Goal: Task Accomplishment & Management: Use online tool/utility

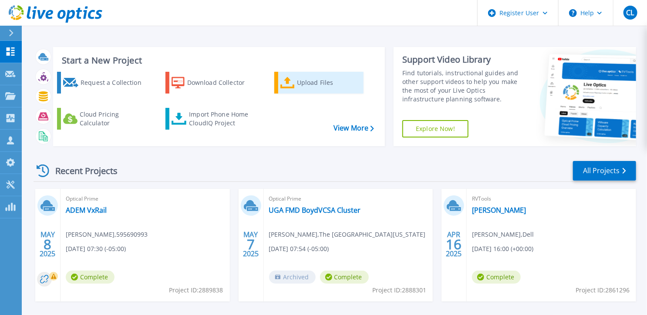
click at [295, 89] on icon at bounding box center [288, 83] width 14 height 13
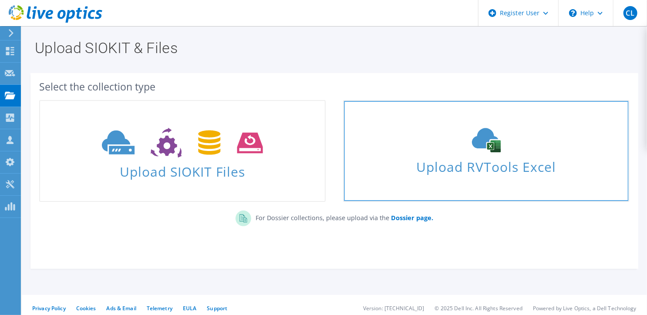
click at [389, 155] on div "Upload RVTools Excel" at bounding box center [486, 151] width 285 height 46
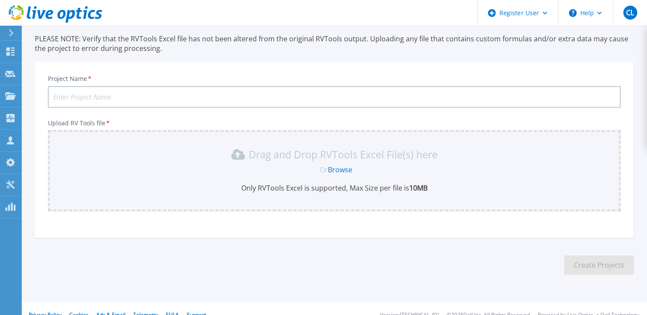
scroll to position [69, 0]
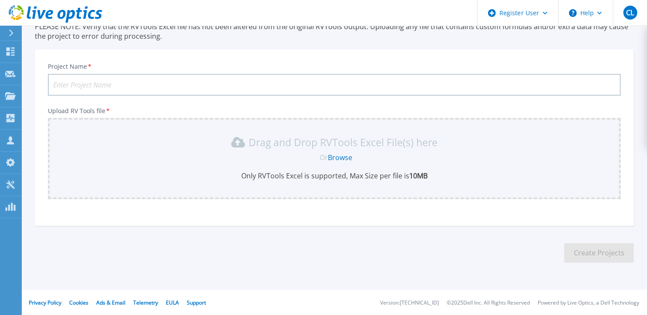
click at [303, 82] on input "Project Name *" at bounding box center [334, 85] width 573 height 22
type input "c"
type input "Capstone VxR"
click at [324, 158] on span "Or" at bounding box center [324, 158] width 8 height 10
click at [340, 155] on link "Browse" at bounding box center [340, 158] width 24 height 10
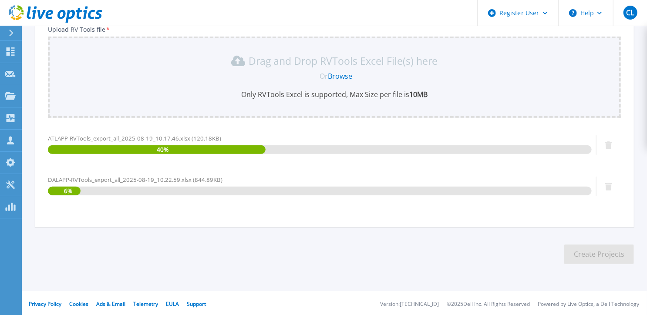
scroll to position [152, 0]
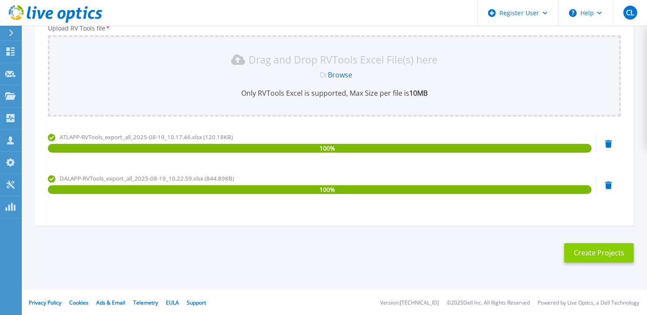
click at [595, 254] on button "Create Projects" at bounding box center [600, 253] width 70 height 20
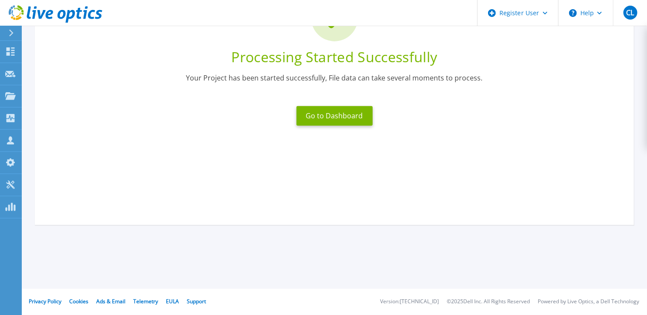
scroll to position [98, 0]
click at [336, 122] on button "Go to Dashboard" at bounding box center [335, 117] width 76 height 20
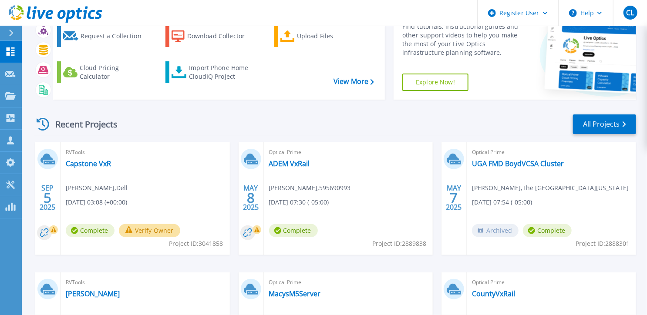
scroll to position [47, 0]
click at [212, 161] on div "RVTools Capstone VxR Chris Lorenz , Dell 09/05/2025, 03:08 (+00:00) Complete Ve…" at bounding box center [145, 198] width 169 height 113
click at [152, 226] on button "Verify Owner" at bounding box center [149, 230] width 61 height 13
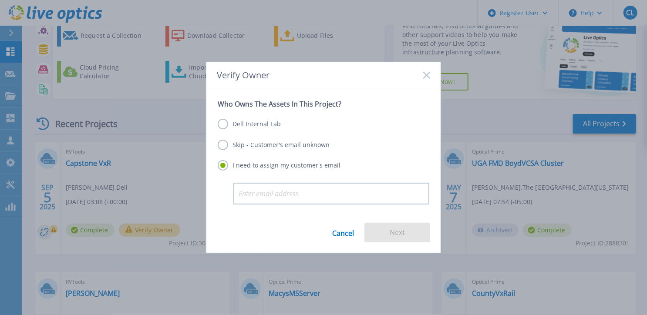
click at [223, 128] on label "Dell Internal Lab" at bounding box center [249, 124] width 63 height 10
click at [0, 0] on input "Dell Internal Lab" at bounding box center [0, 0] width 0 height 0
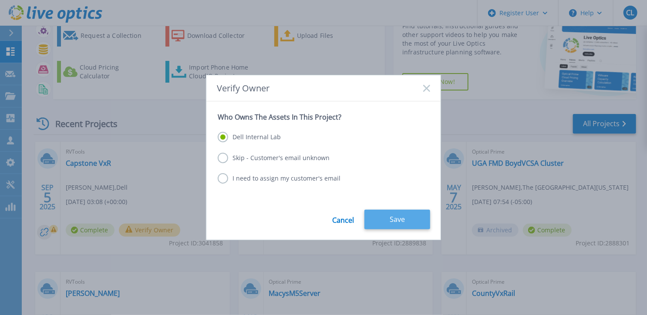
click at [402, 219] on button "Save" at bounding box center [398, 220] width 66 height 20
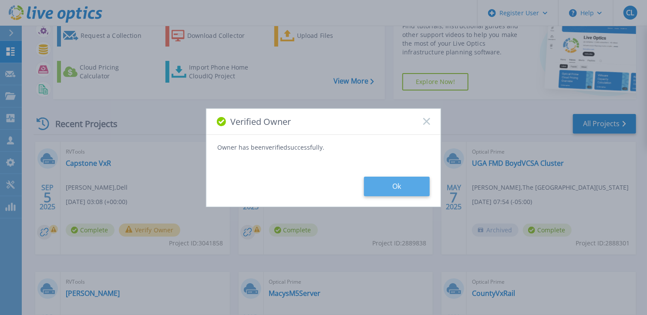
click at [386, 189] on button "Ok" at bounding box center [397, 187] width 66 height 20
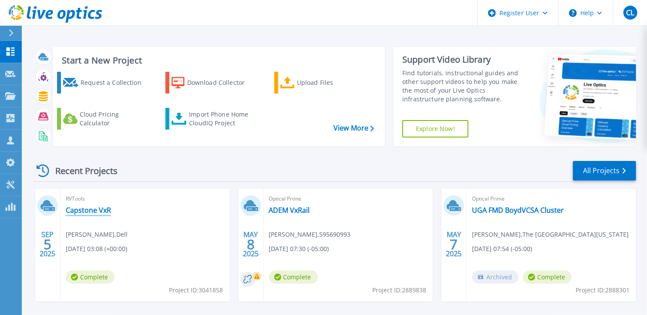
click at [96, 212] on link "Capstone VxR" at bounding box center [88, 210] width 45 height 9
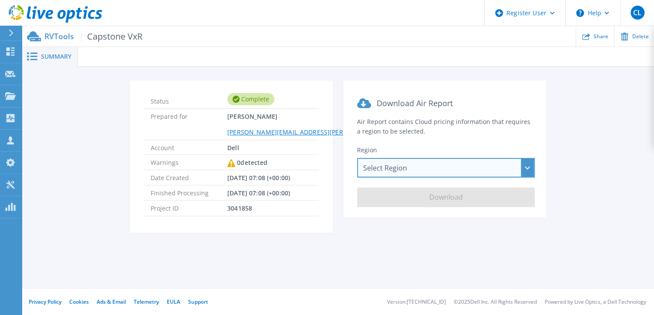
click at [437, 169] on div "Select Region Asia Pacific (Hong Kong) Asia Pacific (Mumbai) Asia Pacific (Seou…" at bounding box center [446, 168] width 178 height 20
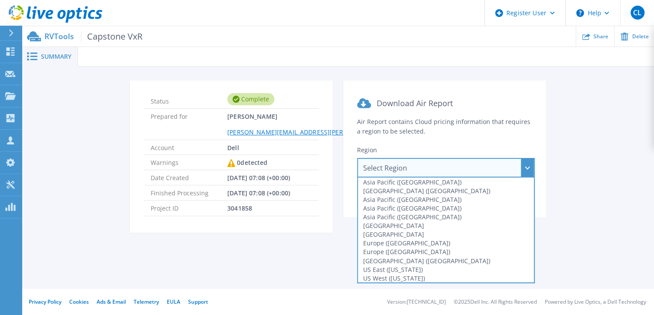
click at [437, 169] on div "Select Region Asia Pacific (Hong Kong) Asia Pacific (Mumbai) Asia Pacific (Seou…" at bounding box center [446, 168] width 178 height 20
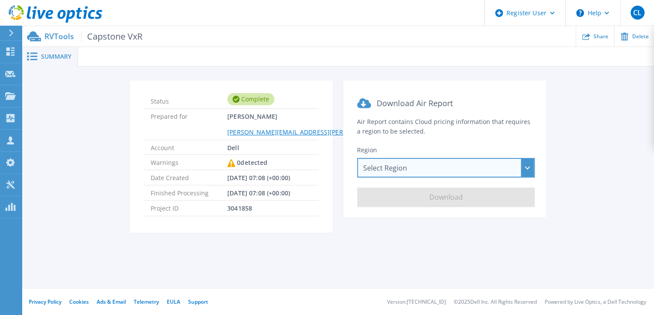
click at [528, 168] on div "Select Region [GEOGRAPHIC_DATA] ([GEOGRAPHIC_DATA]) [GEOGRAPHIC_DATA] ([GEOGRAP…" at bounding box center [446, 168] width 178 height 20
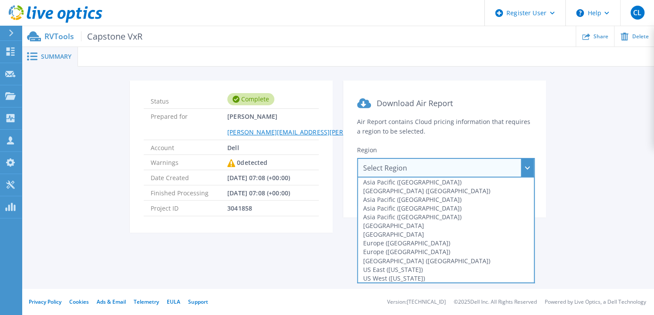
click at [62, 85] on div "Status Complete Prepared for Chris Lorenz Chris.Lorenz@dell.com Account Dell Wa…" at bounding box center [338, 162] width 606 height 163
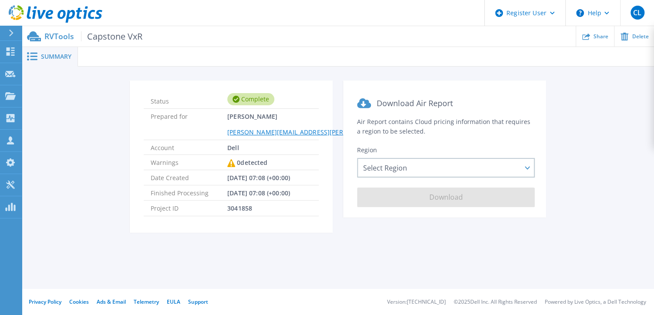
click at [52, 55] on span "Summary" at bounding box center [56, 57] width 30 height 6
click at [98, 43] on div "RVTools Capstone VxR Share Delete" at bounding box center [338, 36] width 632 height 20
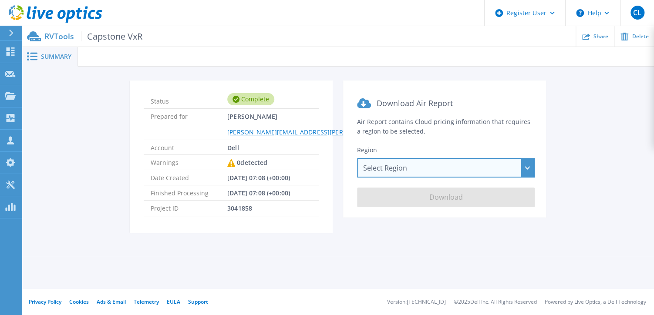
click at [470, 167] on div "Select Region [GEOGRAPHIC_DATA] ([GEOGRAPHIC_DATA]) [GEOGRAPHIC_DATA] ([GEOGRAP…" at bounding box center [446, 168] width 178 height 20
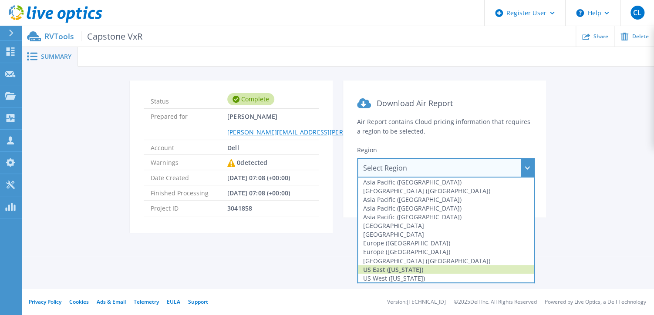
click at [456, 267] on div "US East ([US_STATE])" at bounding box center [446, 269] width 176 height 9
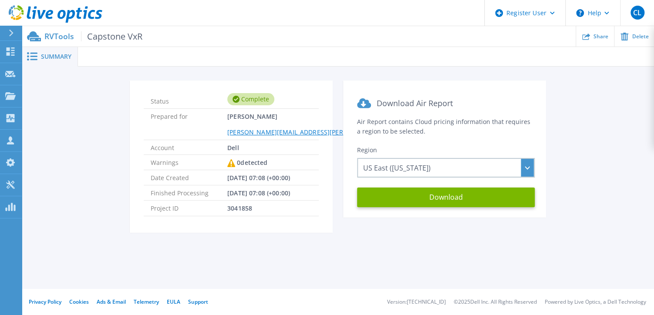
click at [456, 267] on div "Summary Status Complete Prepared for Chris Lorenz Chris.Lorenz@dell.com Account…" at bounding box center [338, 144] width 632 height 289
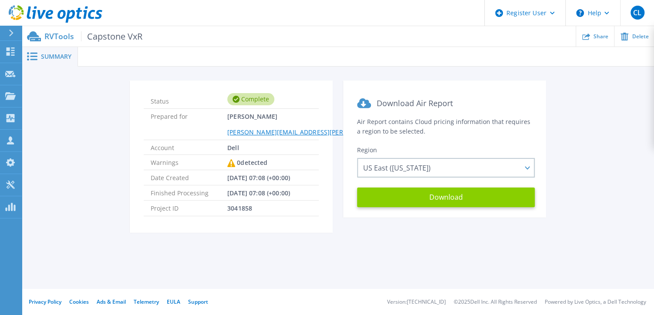
click at [434, 196] on button "Download" at bounding box center [446, 198] width 178 height 20
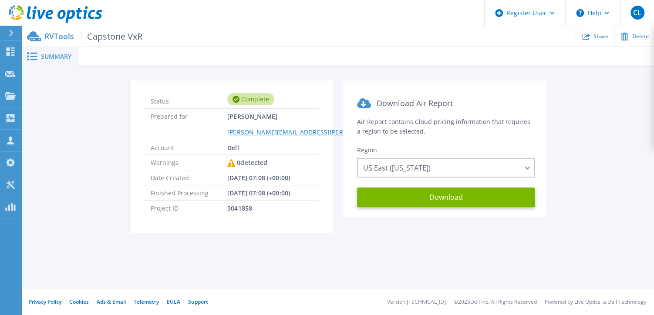
click at [569, 151] on div "Status Complete Prepared for Chris Lorenz Chris.Lorenz@dell.com Account Dell Wa…" at bounding box center [338, 162] width 606 height 163
click at [57, 33] on p "RVTools Capstone VxR" at bounding box center [93, 36] width 98 height 10
click at [14, 46] on link "Dashboard Dashboard" at bounding box center [11, 52] width 22 height 22
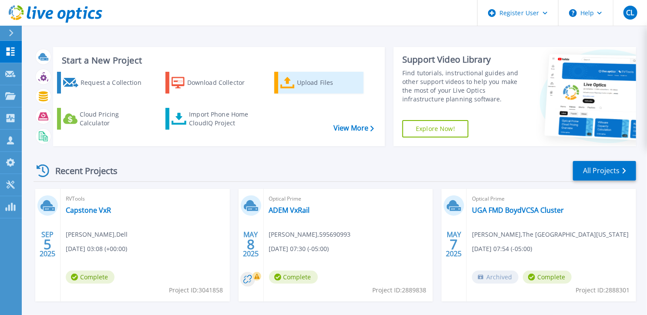
click at [314, 90] on div "Upload Files" at bounding box center [329, 82] width 64 height 17
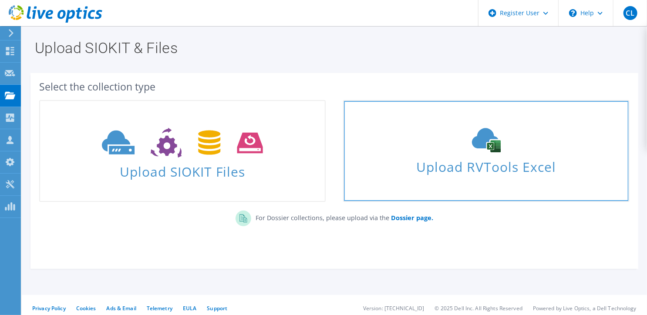
click at [447, 145] on icon at bounding box center [486, 140] width 131 height 24
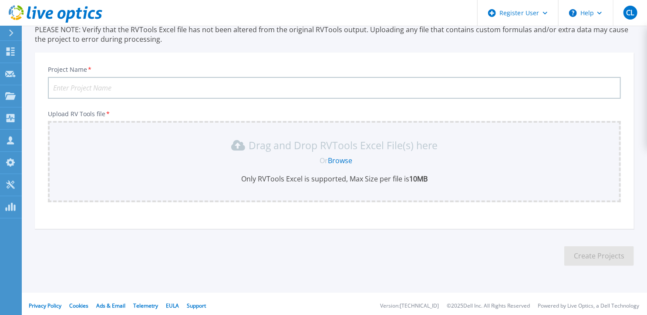
scroll to position [69, 0]
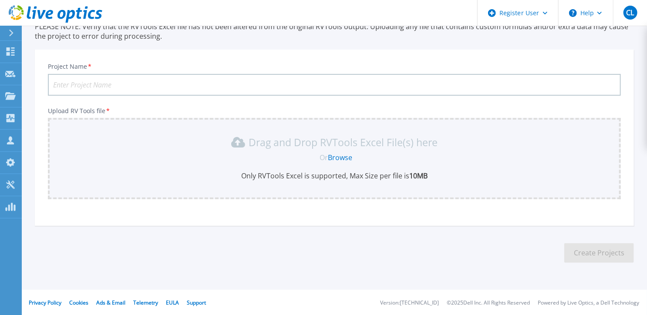
click at [343, 79] on input "Project Name *" at bounding box center [334, 85] width 573 height 22
click at [342, 156] on link "Browse" at bounding box center [340, 158] width 24 height 10
click at [142, 84] on input "Capstone VxR - Atlanta" at bounding box center [334, 85] width 573 height 22
click at [339, 156] on link "Browse" at bounding box center [340, 158] width 24 height 10
click at [143, 85] on input "Capstone VxR - Atlanta App" at bounding box center [334, 85] width 573 height 22
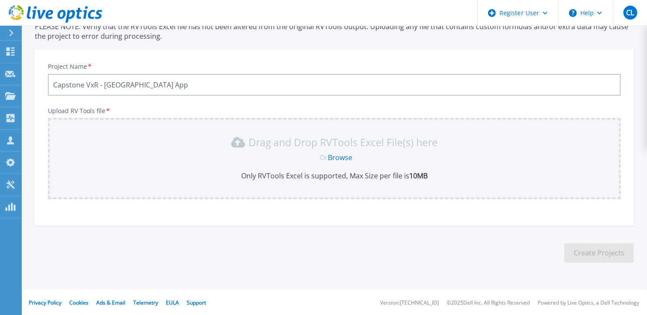
click at [128, 84] on input "Capstone VxR - Atlanta App" at bounding box center [334, 85] width 573 height 22
type input "Capstone VxR - ATLApp"
click at [342, 156] on link "Browse" at bounding box center [340, 158] width 24 height 10
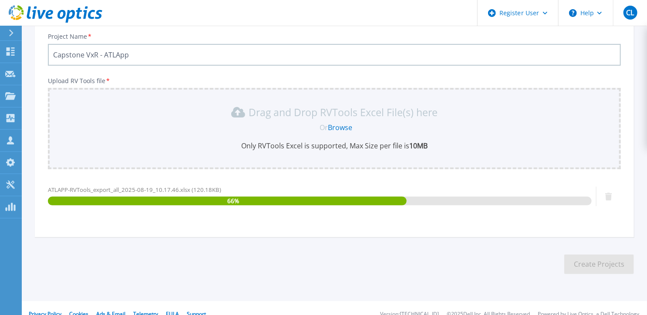
scroll to position [111, 0]
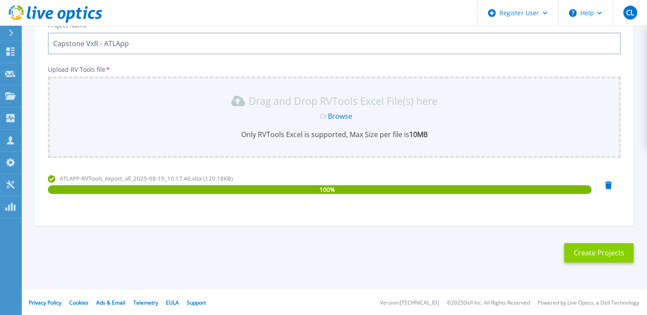
click at [590, 250] on button "Create Projects" at bounding box center [600, 253] width 70 height 20
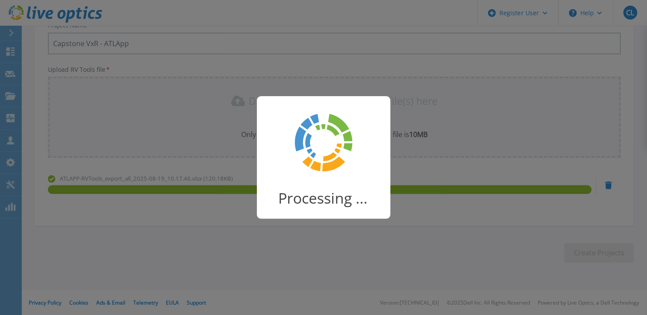
scroll to position [98, 0]
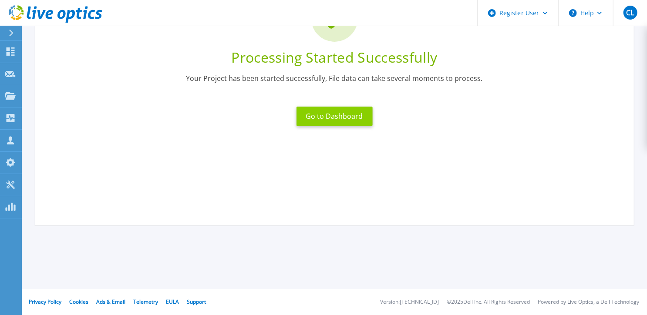
click at [347, 118] on button "Go to Dashboard" at bounding box center [335, 117] width 76 height 20
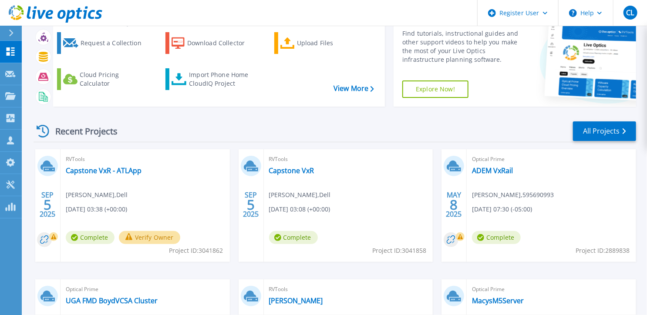
scroll to position [40, 0]
click at [159, 240] on button "Verify Owner" at bounding box center [149, 237] width 61 height 13
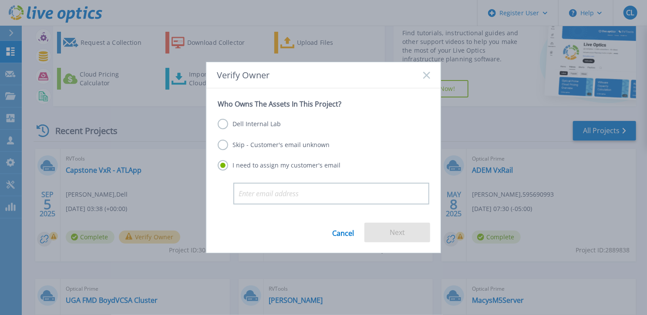
click at [225, 124] on label "Dell Internal Lab" at bounding box center [249, 124] width 63 height 10
click at [0, 0] on input "Dell Internal Lab" at bounding box center [0, 0] width 0 height 0
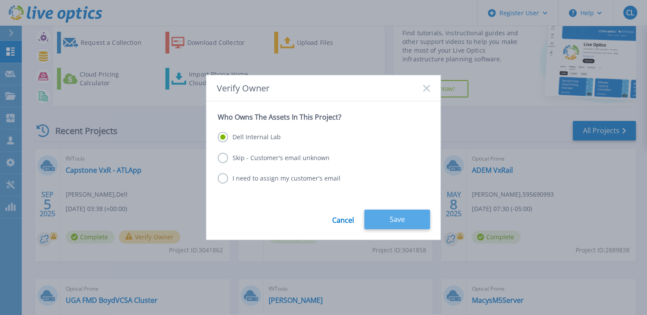
click at [382, 220] on button "Save" at bounding box center [398, 220] width 66 height 20
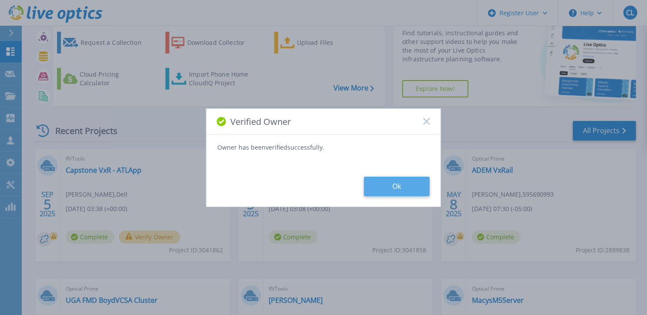
click at [390, 181] on button "Ok" at bounding box center [397, 187] width 66 height 20
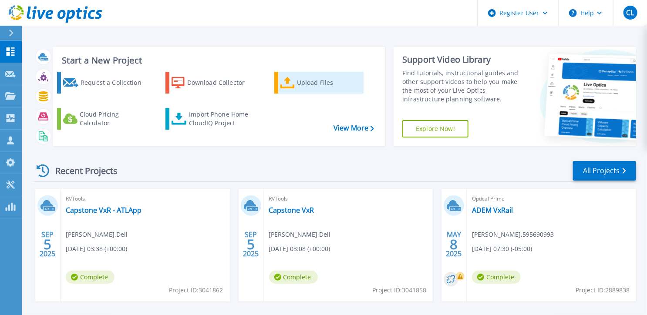
click at [305, 89] on div "Upload Files" at bounding box center [329, 82] width 64 height 17
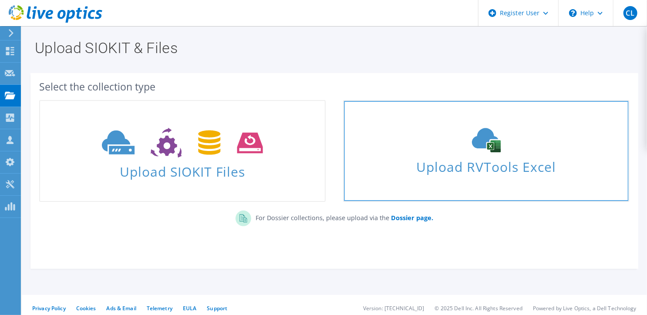
click at [433, 160] on span "Upload RVTools Excel" at bounding box center [486, 165] width 285 height 19
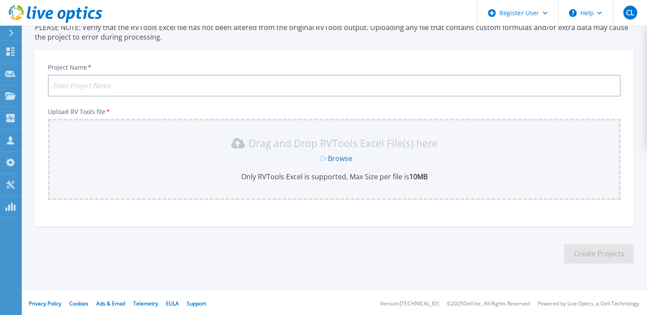
scroll to position [69, 0]
click at [329, 79] on input "Project Name *" at bounding box center [334, 85] width 573 height 22
type input "Capstone VxR - DALLApp"
click at [348, 156] on link "Browse" at bounding box center [340, 158] width 24 height 10
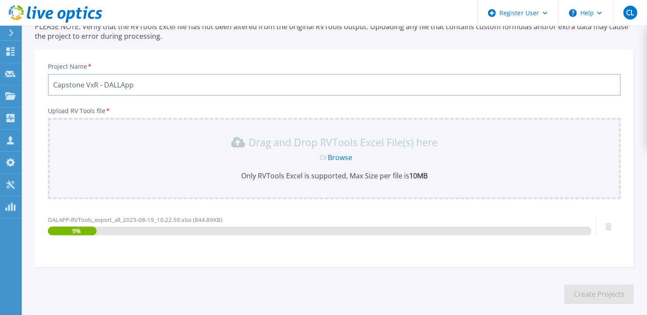
scroll to position [111, 0]
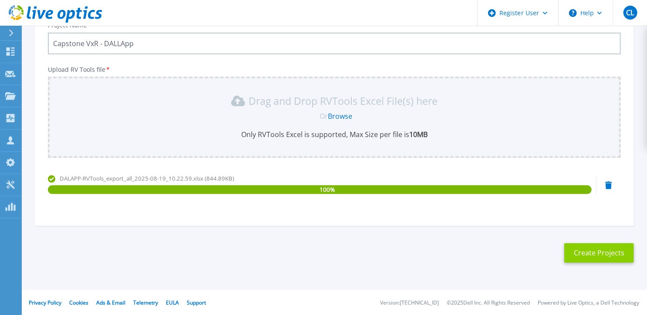
click at [585, 260] on button "Create Projects" at bounding box center [600, 253] width 70 height 20
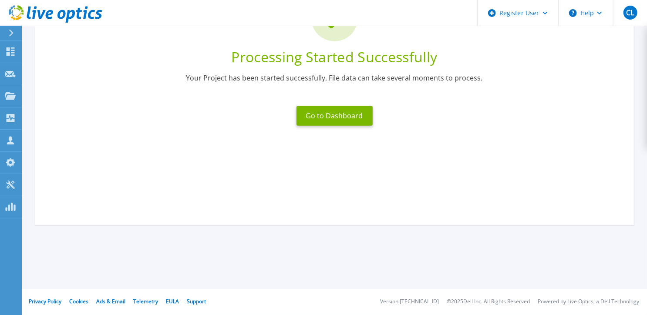
scroll to position [98, 0]
click at [361, 120] on button "Go to Dashboard" at bounding box center [335, 117] width 76 height 20
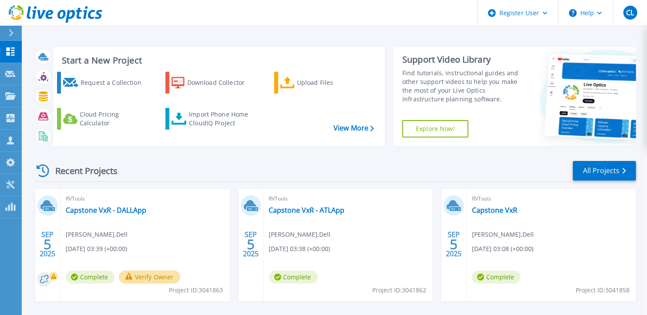
click at [155, 277] on button "Verify Owner" at bounding box center [149, 277] width 61 height 13
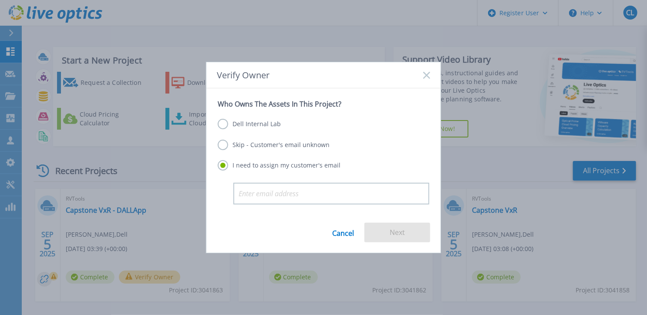
click at [223, 125] on label "Dell Internal Lab" at bounding box center [249, 124] width 63 height 10
click at [0, 0] on input "Dell Internal Lab" at bounding box center [0, 0] width 0 height 0
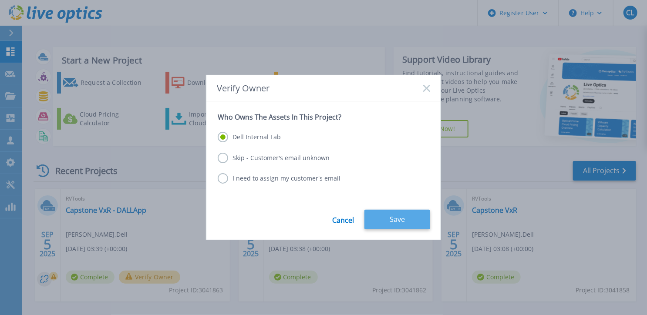
click at [416, 216] on button "Save" at bounding box center [398, 220] width 66 height 20
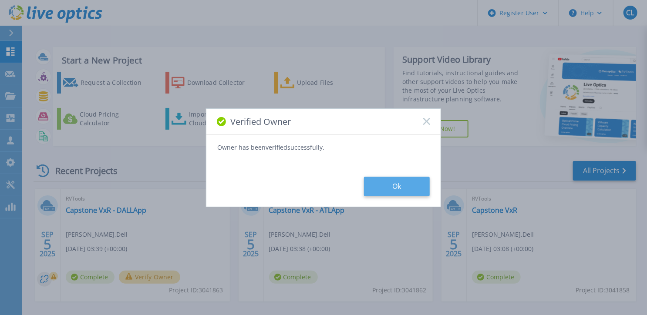
click at [405, 185] on button "Ok" at bounding box center [397, 187] width 66 height 20
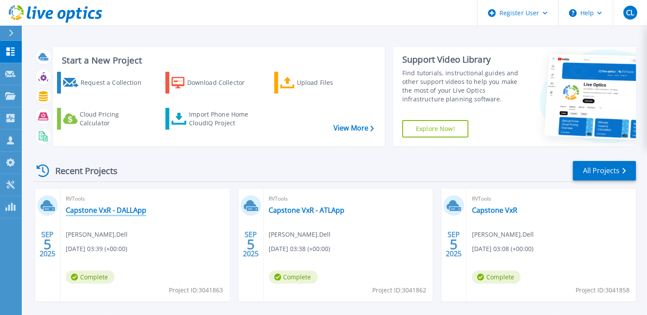
click at [144, 210] on link "Capstone VxR - DALLApp" at bounding box center [106, 210] width 81 height 9
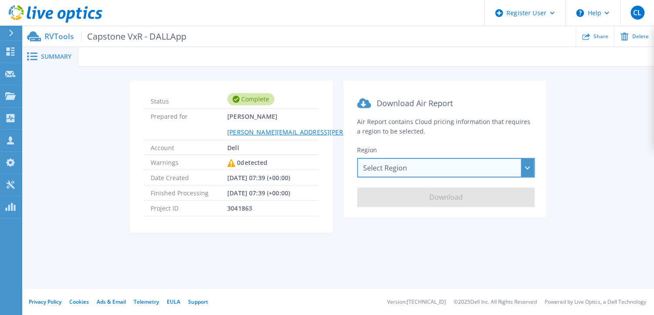
click at [373, 169] on div "Select Region Asia Pacific (Hong Kong) Asia Pacific (Mumbai) Asia Pacific (Seou…" at bounding box center [446, 168] width 178 height 20
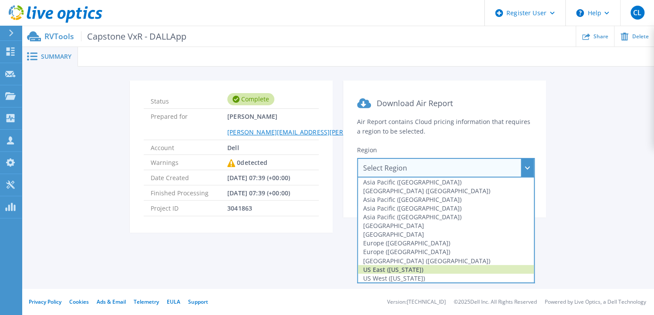
click at [390, 270] on div "US East (Virginia)" at bounding box center [446, 269] width 176 height 9
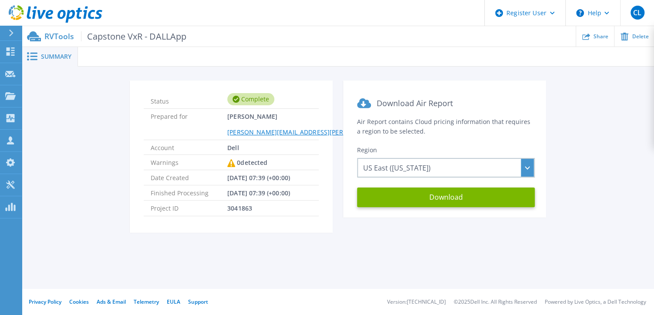
click at [390, 270] on div "Summary Status Complete Prepared for Chris Lorenz Chris.Lorenz@dell.com Account…" at bounding box center [338, 144] width 632 height 289
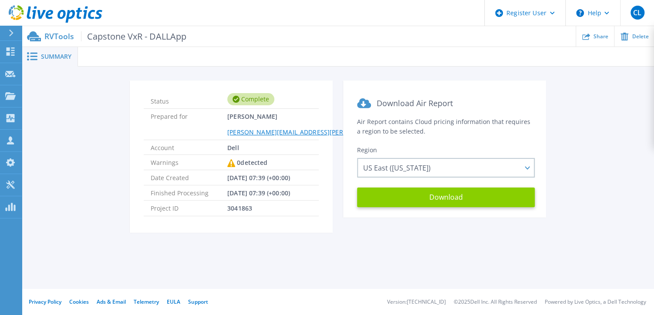
click at [402, 194] on button "Download" at bounding box center [446, 198] width 178 height 20
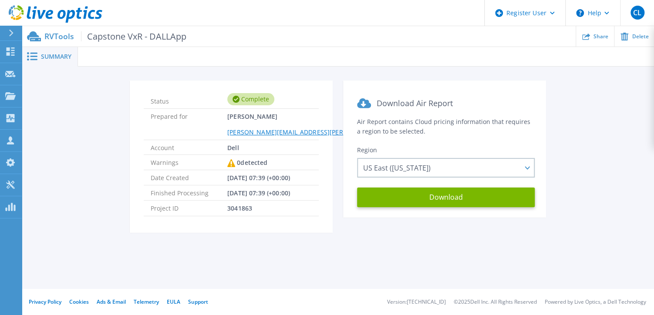
click at [11, 31] on icon at bounding box center [11, 33] width 4 height 7
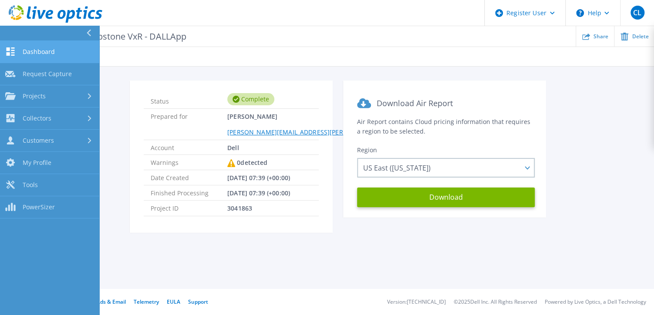
click at [33, 48] on span "Dashboard" at bounding box center [39, 52] width 32 height 8
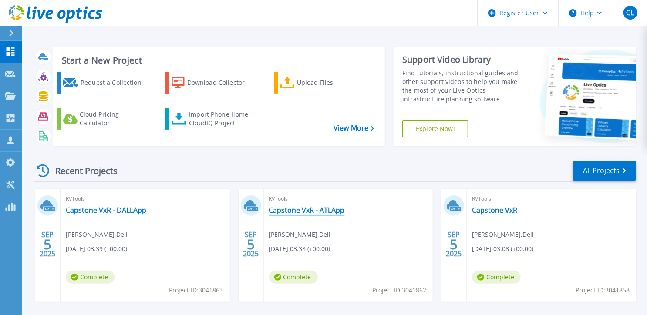
click at [332, 214] on link "Capstone VxR - ATLApp" at bounding box center [307, 210] width 76 height 9
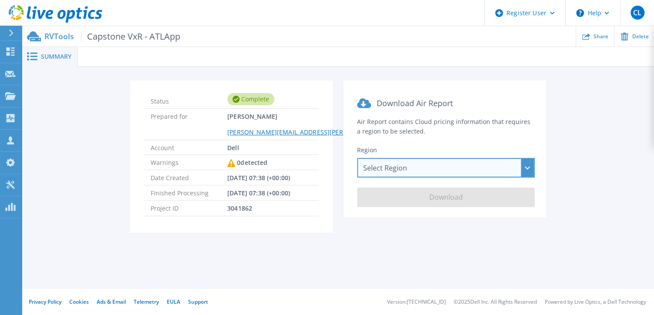
click at [392, 169] on div "Select Region [GEOGRAPHIC_DATA] ([GEOGRAPHIC_DATA]) [GEOGRAPHIC_DATA] ([GEOGRAP…" at bounding box center [446, 168] width 178 height 20
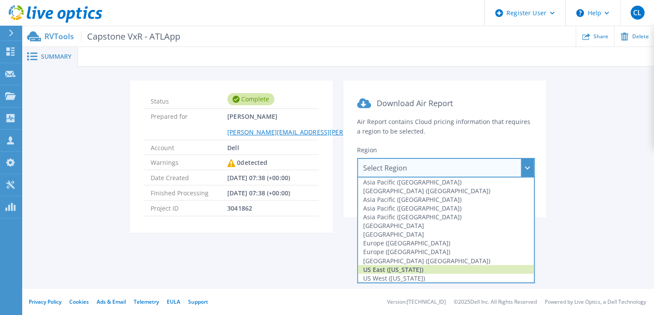
click at [398, 272] on div "US East ([US_STATE])" at bounding box center [446, 269] width 176 height 9
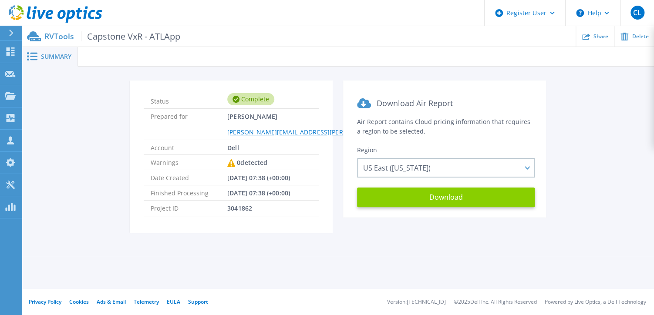
click at [423, 198] on button "Download" at bounding box center [446, 198] width 178 height 20
